Goal: Obtain resource: Download file/media

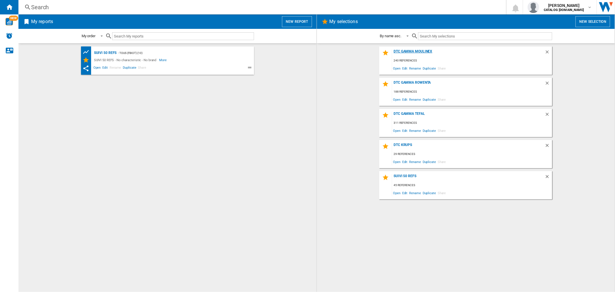
click at [422, 53] on div "DTC GAMMA MOULINEX" at bounding box center [468, 53] width 152 height 8
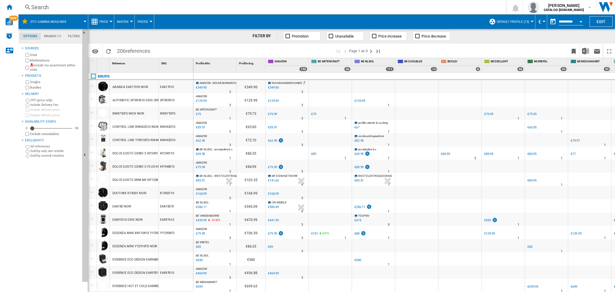
click at [509, 19] on button "Default profile (13)" at bounding box center [513, 21] width 35 height 14
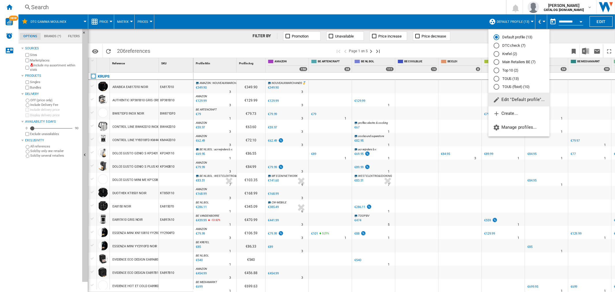
click at [506, 47] on md-radio-button "DTC check (7)" at bounding box center [518, 45] width 51 height 5
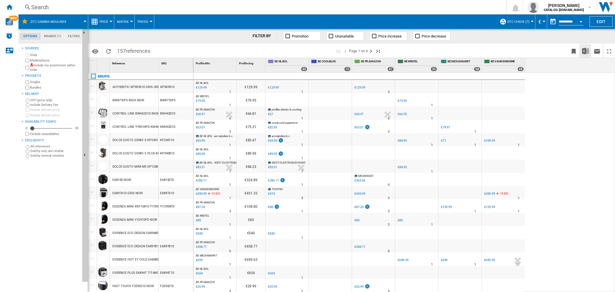
click at [583, 51] on img "Download in Excel" at bounding box center [585, 51] width 7 height 7
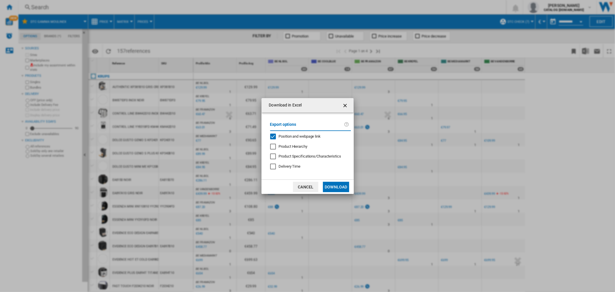
click at [284, 131] on label "Export options" at bounding box center [307, 126] width 74 height 11
click at [284, 134] on span "Position and webpage link" at bounding box center [300, 136] width 42 height 4
click at [335, 182] on button "Download" at bounding box center [336, 187] width 26 height 10
